Goal: Information Seeking & Learning: Learn about a topic

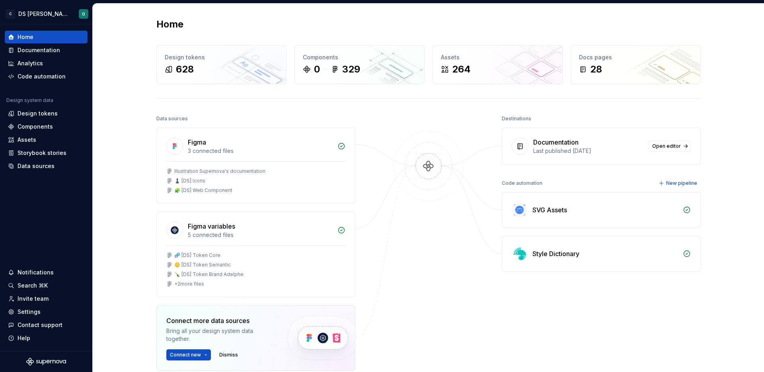
click at [394, 201] on img at bounding box center [428, 174] width 77 height 86
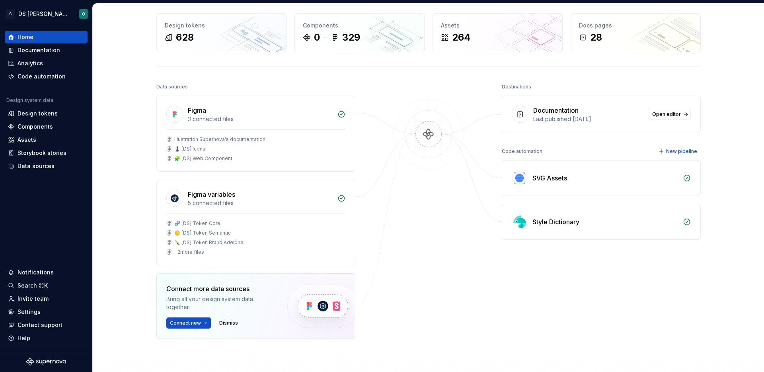
scroll to position [71, 0]
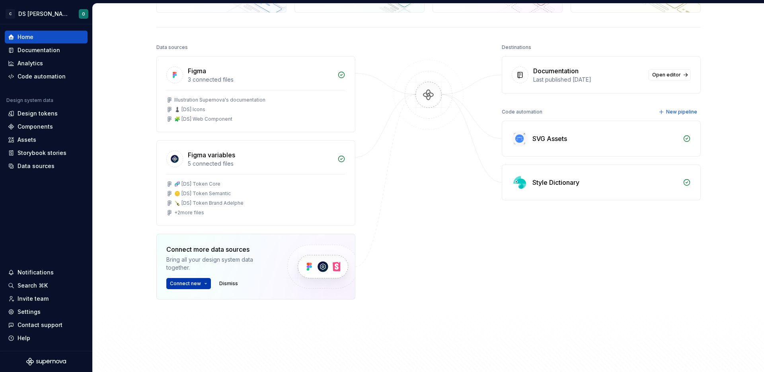
click at [199, 282] on html "C DS Citeo O Home Documentation Analytics Code automation Design system data De…" at bounding box center [382, 186] width 764 height 372
click at [129, 179] on div "Home Design tokens 628 Components 0 329 Assets 264 Docs pages 28 Data sources F…" at bounding box center [428, 158] width 671 height 453
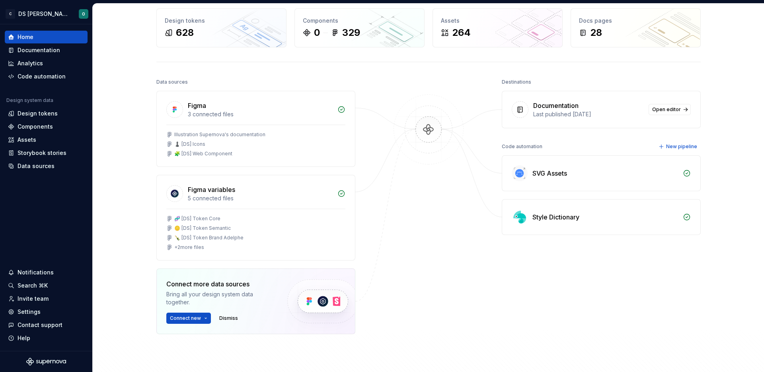
scroll to position [0, 0]
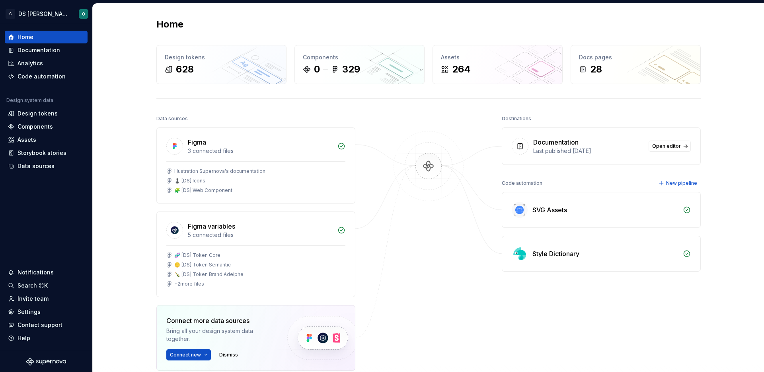
click at [475, 295] on div "Data sources Figma 3 connected files Illustration Supernova's documentation ♟️ …" at bounding box center [428, 277] width 545 height 329
click at [677, 182] on span "New pipeline" at bounding box center [681, 183] width 31 height 6
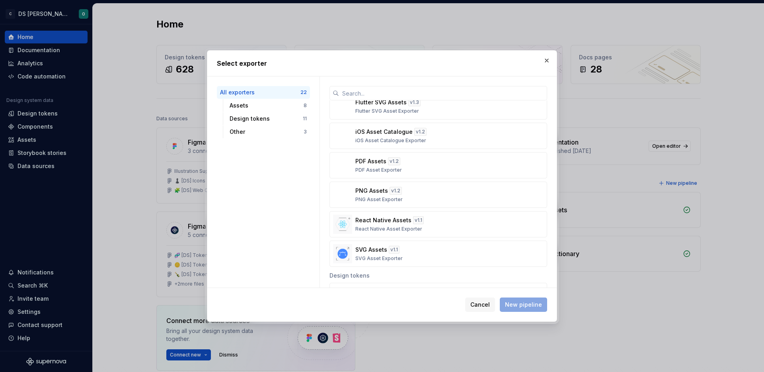
scroll to position [91, 0]
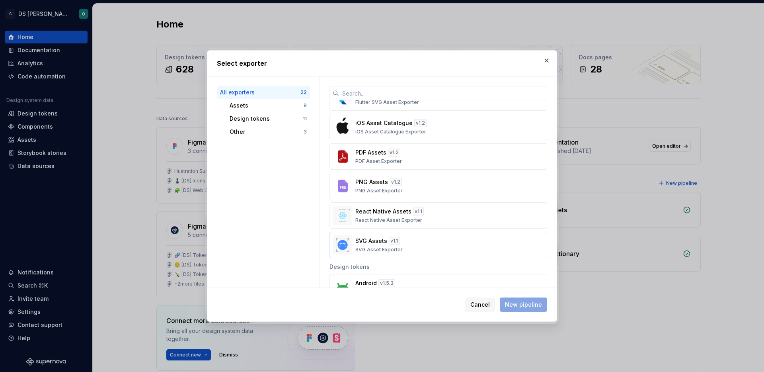
click at [414, 243] on div "SVG Assets v 1.1 SVG Asset Exporter" at bounding box center [435, 245] width 161 height 16
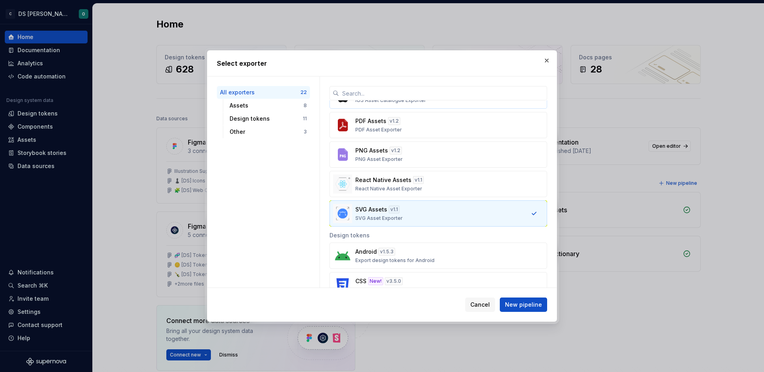
scroll to position [139, 0]
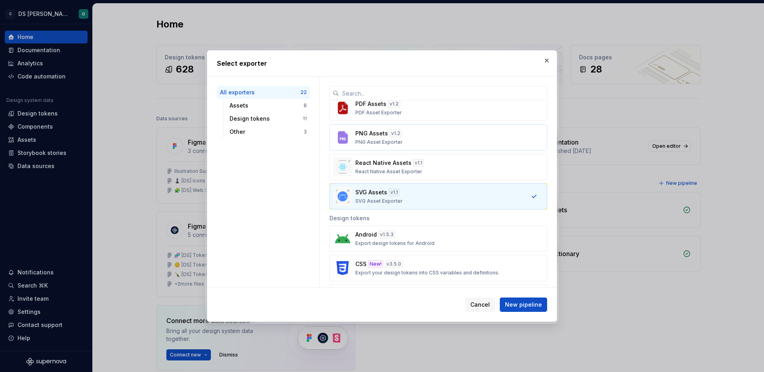
click at [427, 146] on button "PNG Assets v 1.2 PNG Asset Exporter" at bounding box center [439, 137] width 218 height 26
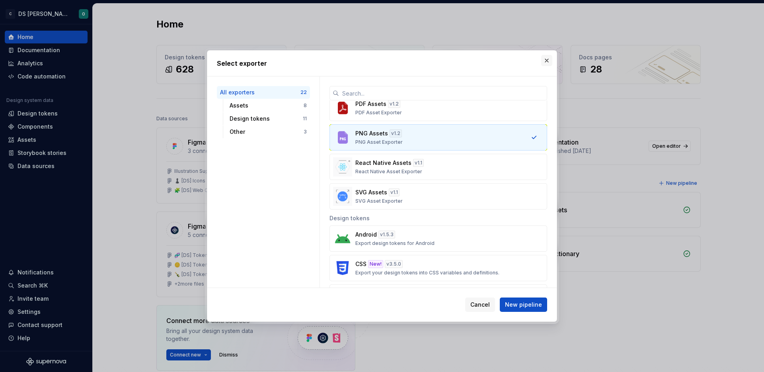
click at [546, 61] on button "button" at bounding box center [546, 60] width 11 height 11
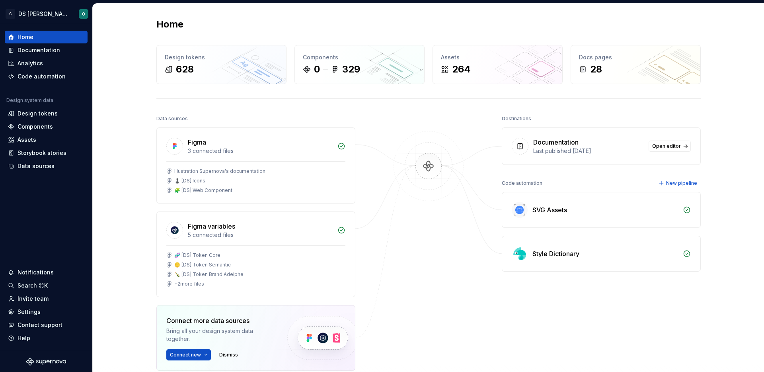
click at [584, 218] on div "SVG Assets" at bounding box center [601, 209] width 198 height 35
click at [480, 223] on div "Data sources Figma 3 connected files Illustration Supernova's documentation ♟️ …" at bounding box center [428, 277] width 545 height 329
click at [393, 195] on img at bounding box center [428, 174] width 77 height 86
click at [21, 71] on div "Code automation" at bounding box center [46, 76] width 83 height 13
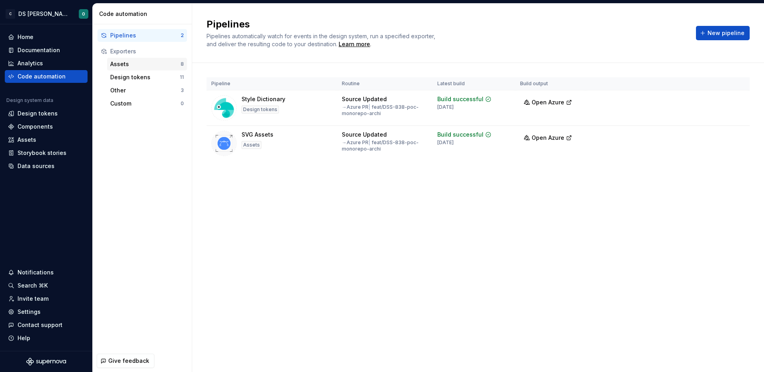
click at [152, 62] on div "Assets" at bounding box center [145, 64] width 70 height 8
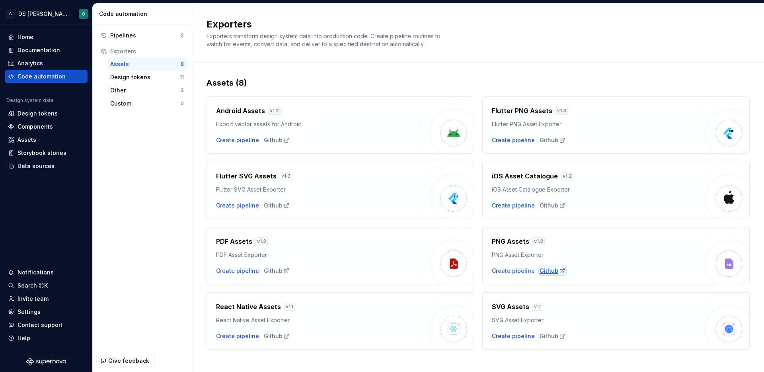
click at [559, 269] on icon at bounding box center [562, 270] width 6 height 6
click at [154, 111] on div "Pipelines 2 Exporters Assets 8 Design tokens 11 Other 3 Custom 0" at bounding box center [142, 69] width 99 height 90
click at [24, 48] on div "Documentation" at bounding box center [39, 50] width 43 height 8
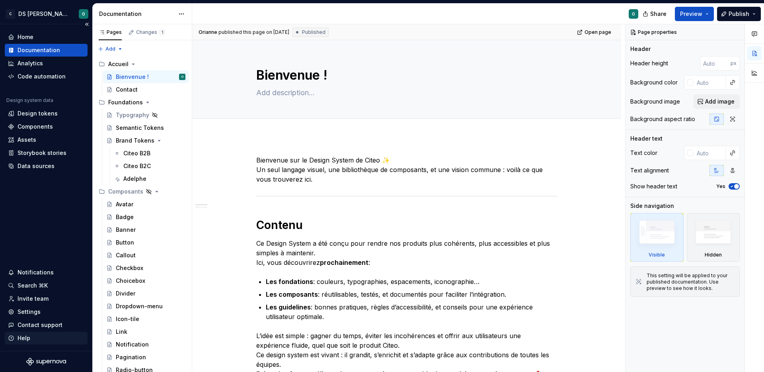
click at [20, 340] on div "Help" at bounding box center [24, 338] width 13 height 8
click at [18, 309] on div "Settings" at bounding box center [29, 312] width 23 height 8
click at [39, 310] on div "Settings" at bounding box center [29, 312] width 23 height 8
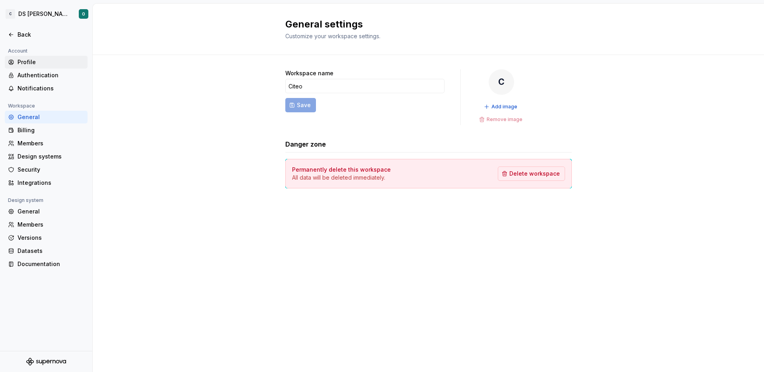
click at [31, 61] on div "Profile" at bounding box center [51, 62] width 67 height 8
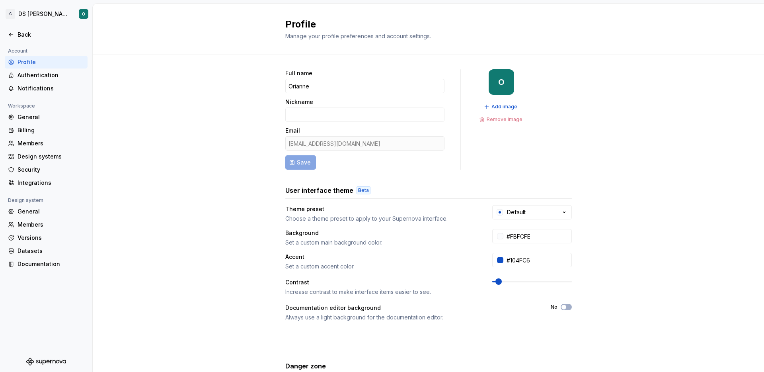
click at [355, 144] on div "[EMAIL_ADDRESS][DOMAIN_NAME]" at bounding box center [364, 143] width 159 height 14
click at [342, 144] on div "[EMAIL_ADDRESS][DOMAIN_NAME]" at bounding box center [364, 143] width 159 height 14
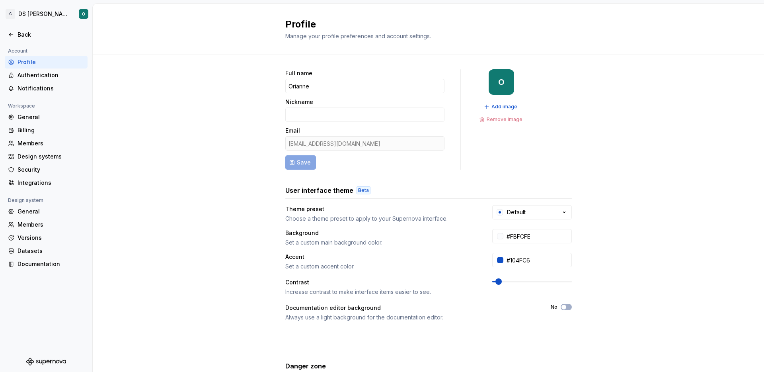
click at [254, 144] on div "Full name Orianne Nickname Email [PERSON_NAME][EMAIL_ADDRESS][DOMAIN_NAME] Save…" at bounding box center [428, 255] width 671 height 401
click at [234, 254] on div "Full name Orianne Nickname Email [PERSON_NAME][EMAIL_ADDRESS][DOMAIN_NAME] Save…" at bounding box center [428, 255] width 671 height 401
click at [24, 29] on div "Back" at bounding box center [46, 34] width 83 height 13
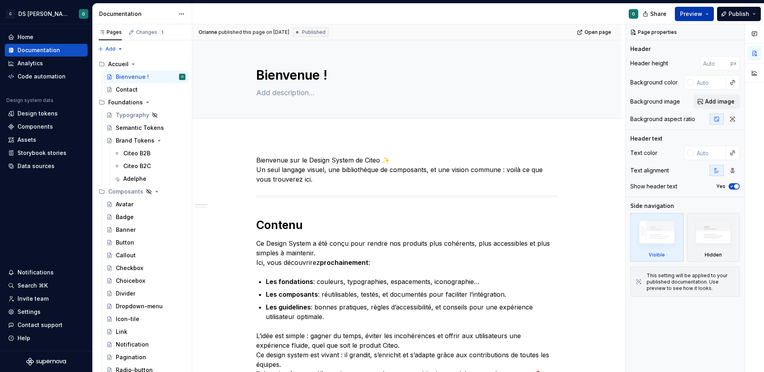
click at [713, 14] on button "Preview" at bounding box center [694, 14] width 39 height 14
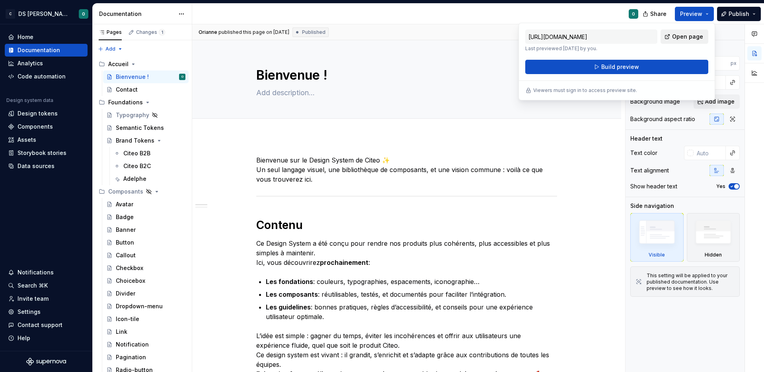
click at [685, 39] on span "Open page" at bounding box center [687, 37] width 31 height 8
type textarea "*"
